Goal: Task Accomplishment & Management: Manage account settings

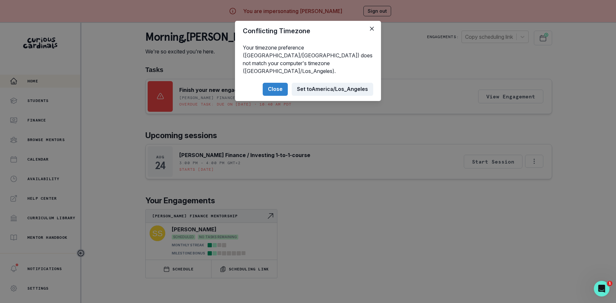
click at [331, 83] on button "Set to [GEOGRAPHIC_DATA]/Los_Angeles" at bounding box center [332, 89] width 81 height 13
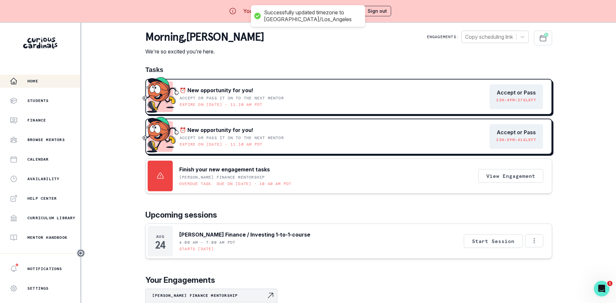
click at [332, 197] on div "Tasks ⏰ New opportunity for you! Accept or pass it on to the next mentor Expire…" at bounding box center [348, 212] width 407 height 292
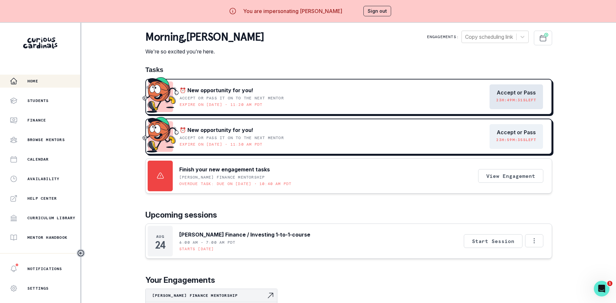
click at [528, 90] on p "Accept or Pass" at bounding box center [516, 93] width 39 height 6
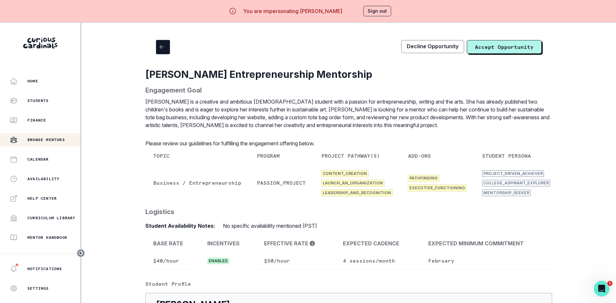
click at [161, 52] on button "button" at bounding box center [163, 47] width 14 height 14
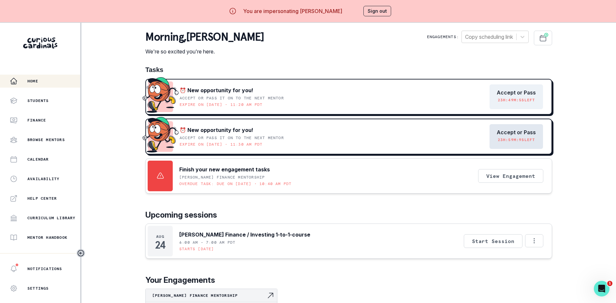
click at [506, 131] on p "Accept or Pass" at bounding box center [516, 132] width 39 height 6
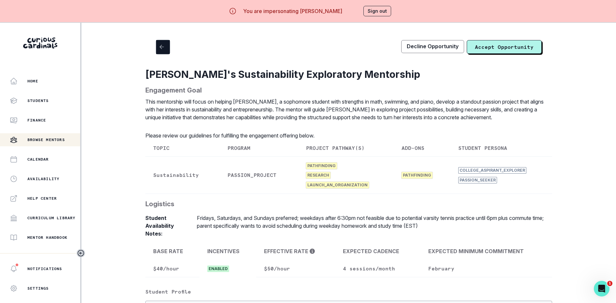
click at [157, 49] on button "button" at bounding box center [163, 47] width 14 height 14
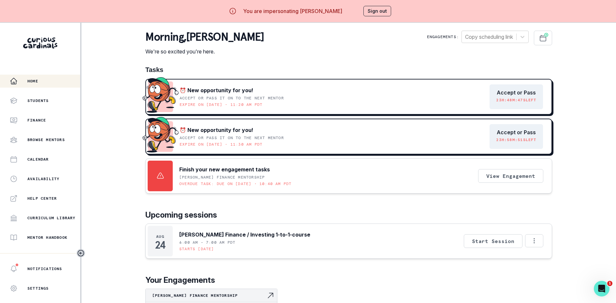
click at [384, 8] on button "Sign out" at bounding box center [377, 11] width 28 height 10
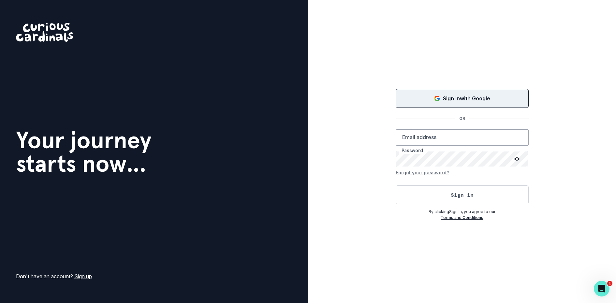
click at [486, 99] on p "Sign in with Google" at bounding box center [466, 99] width 47 height 8
